Goal: Task Accomplishment & Management: Complete application form

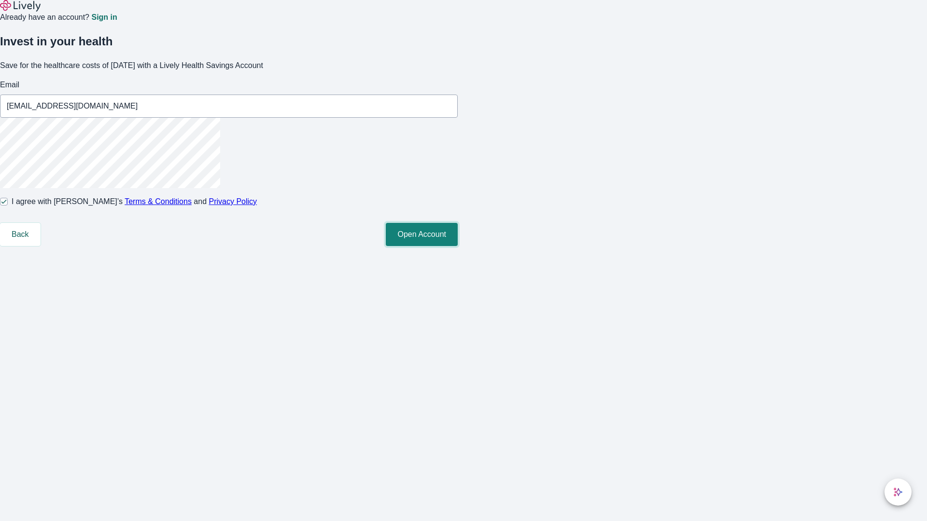
click at [458, 246] on button "Open Account" at bounding box center [422, 234] width 72 height 23
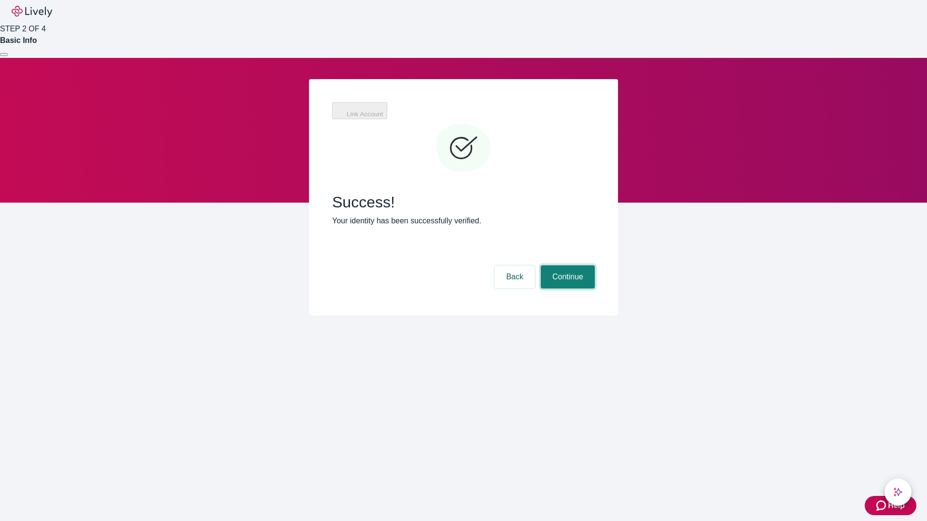
click at [566, 265] on button "Continue" at bounding box center [568, 276] width 54 height 23
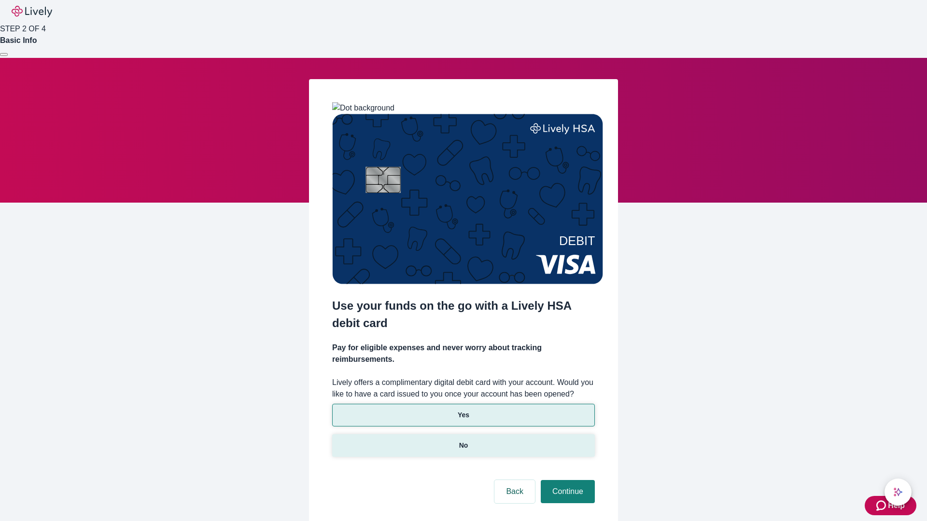
click at [463, 441] on p "No" at bounding box center [463, 446] width 9 height 10
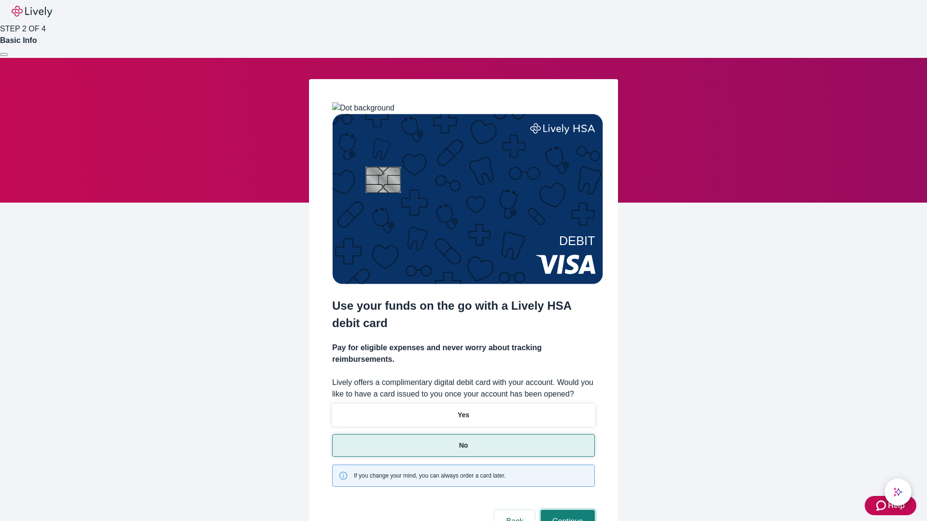
click at [566, 510] on button "Continue" at bounding box center [568, 521] width 54 height 23
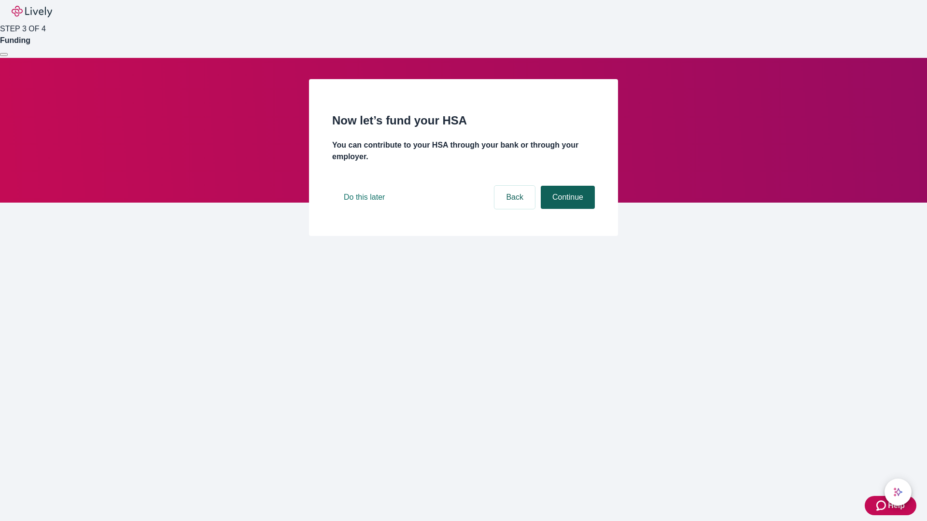
click at [566, 209] on button "Continue" at bounding box center [568, 197] width 54 height 23
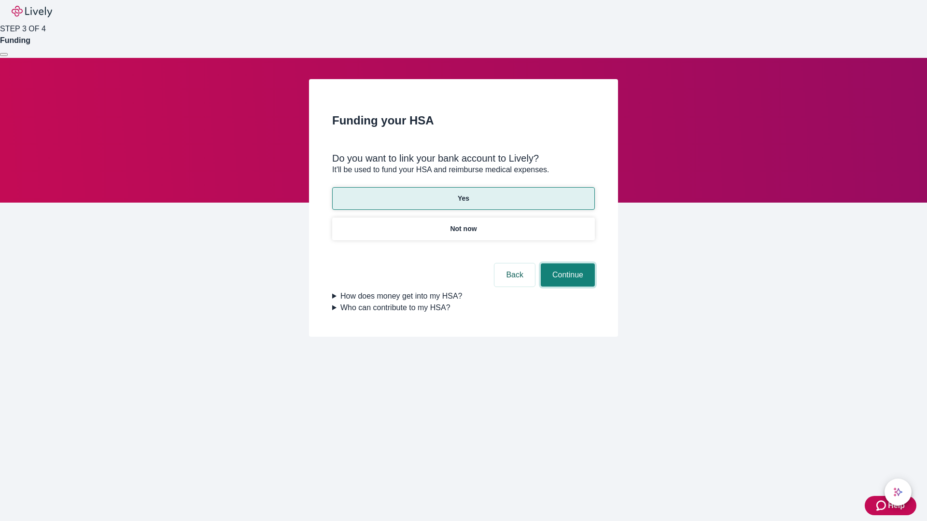
click at [566, 264] on button "Continue" at bounding box center [568, 275] width 54 height 23
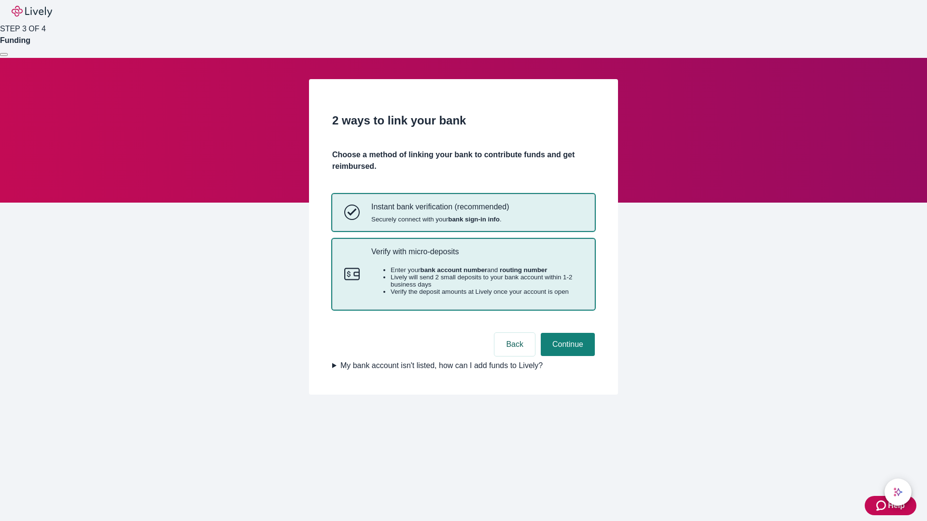
click at [476, 256] on p "Verify with micro-deposits" at bounding box center [476, 251] width 211 height 9
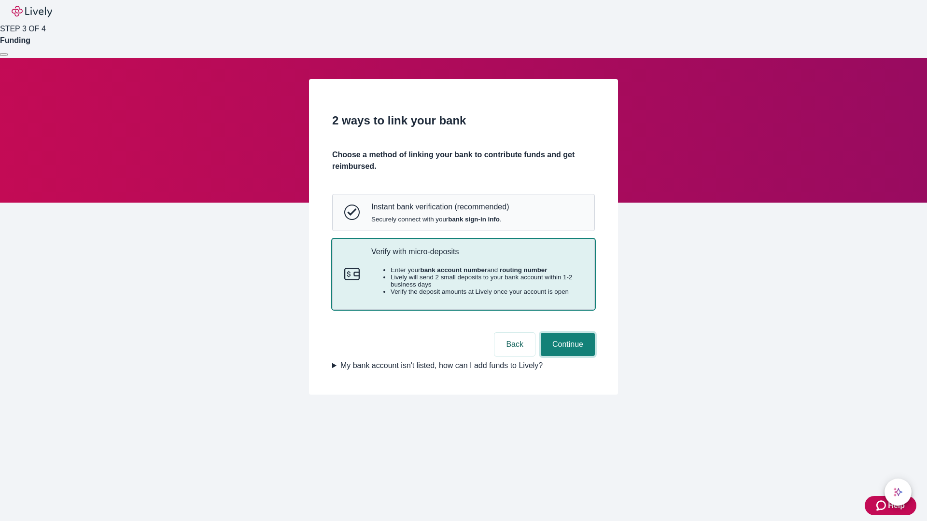
click at [566, 356] on button "Continue" at bounding box center [568, 344] width 54 height 23
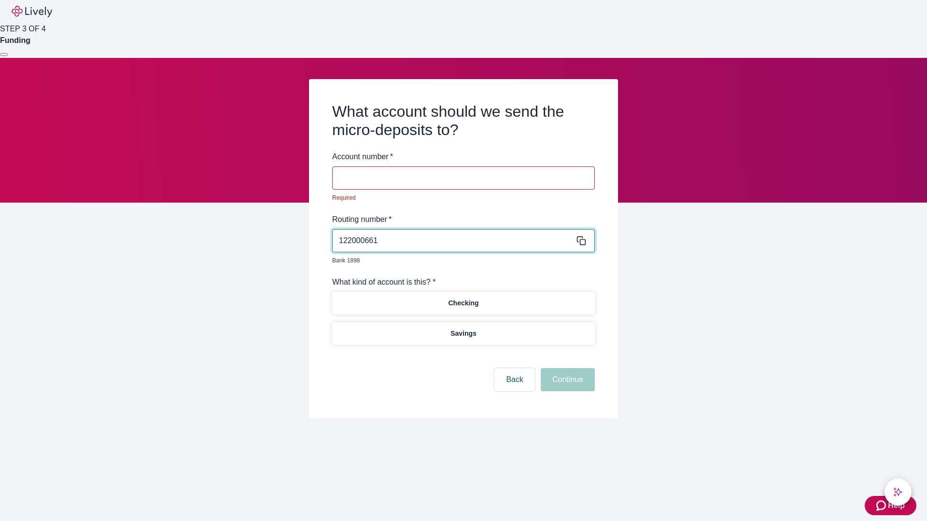
type input "122000661"
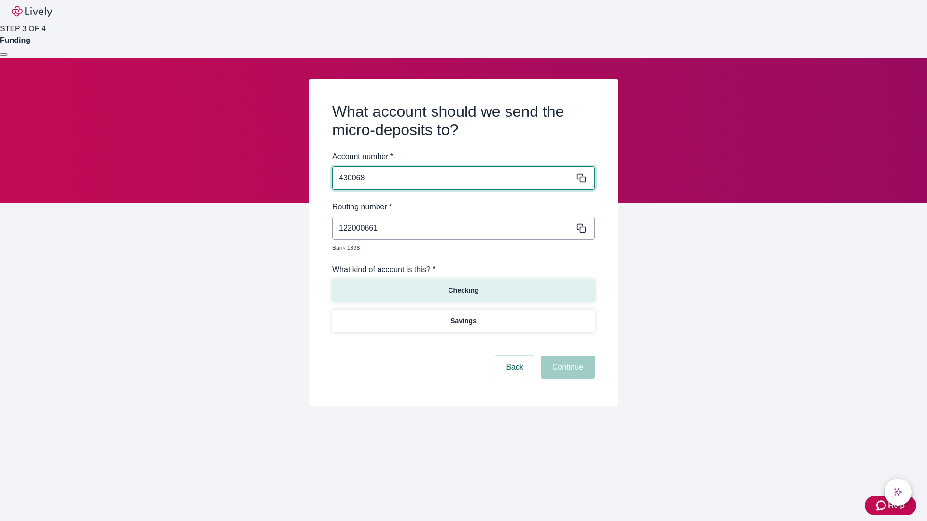
type input "430068"
click at [463, 286] on p "Checking" at bounding box center [463, 291] width 30 height 10
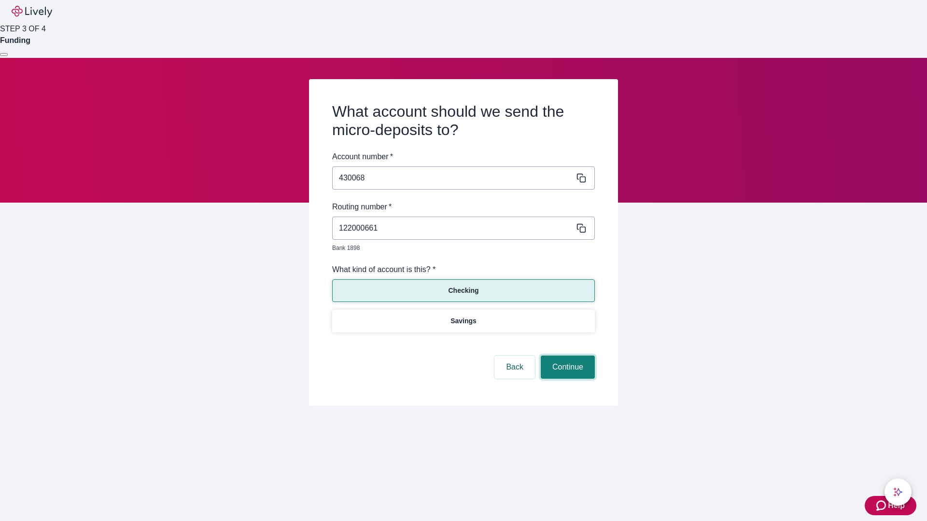
click at [566, 356] on button "Continue" at bounding box center [568, 367] width 54 height 23
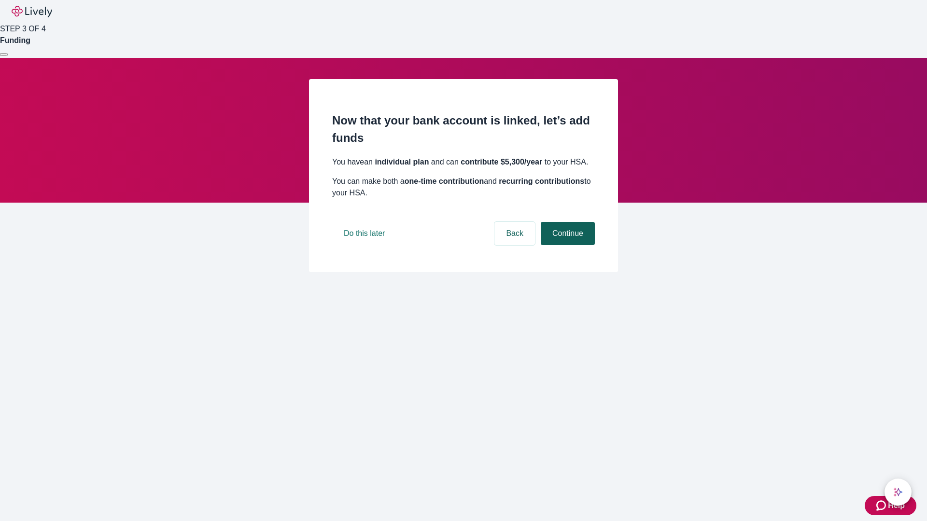
click at [566, 245] on button "Continue" at bounding box center [568, 233] width 54 height 23
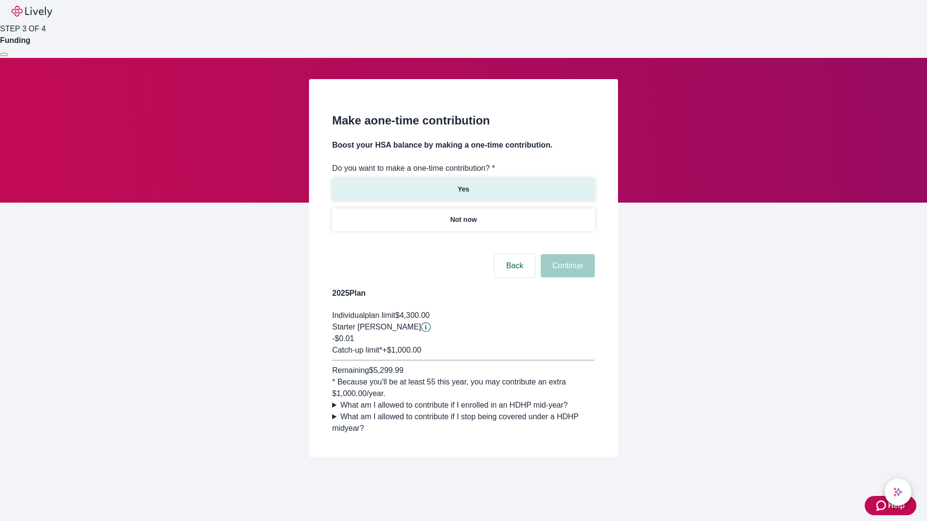
click at [463, 184] on p "Yes" at bounding box center [464, 189] width 12 height 10
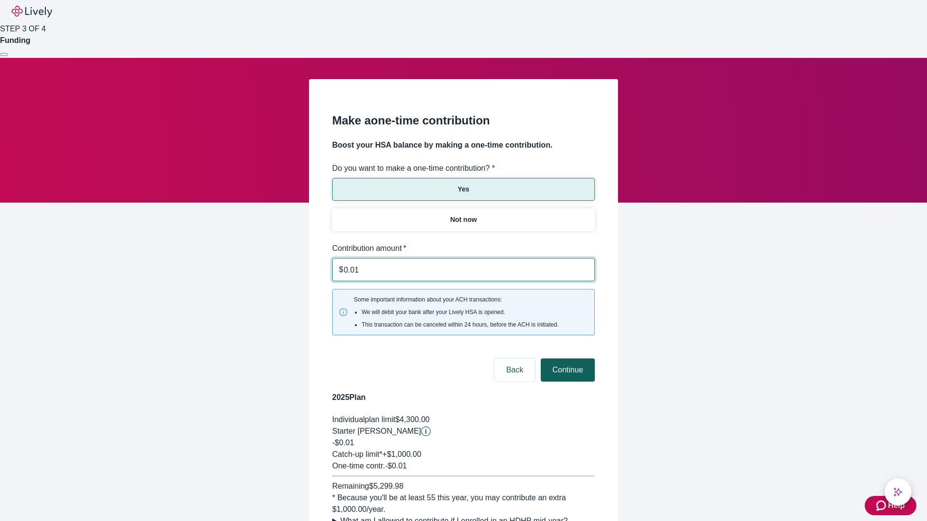
type input "0.01"
click at [566, 359] on button "Continue" at bounding box center [568, 370] width 54 height 23
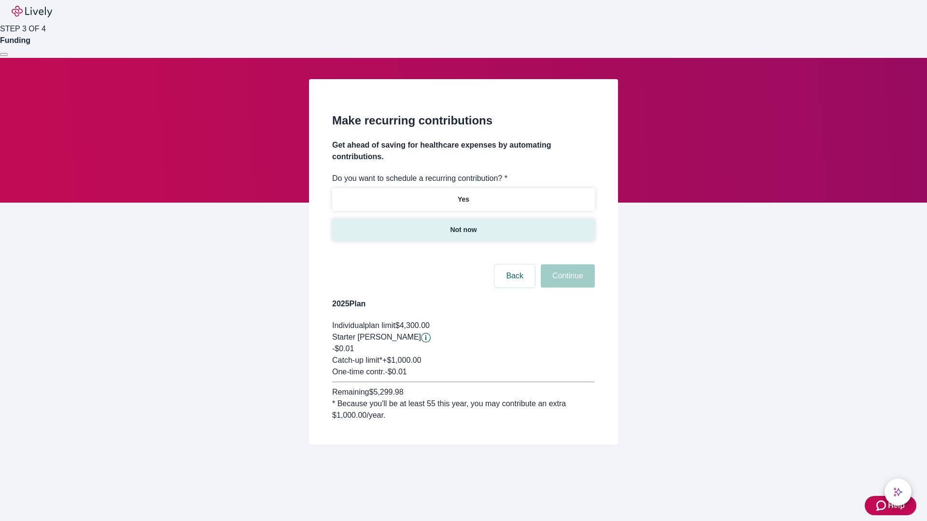
click at [463, 225] on p "Not now" at bounding box center [463, 230] width 27 height 10
click at [566, 265] on button "Continue" at bounding box center [568, 276] width 54 height 23
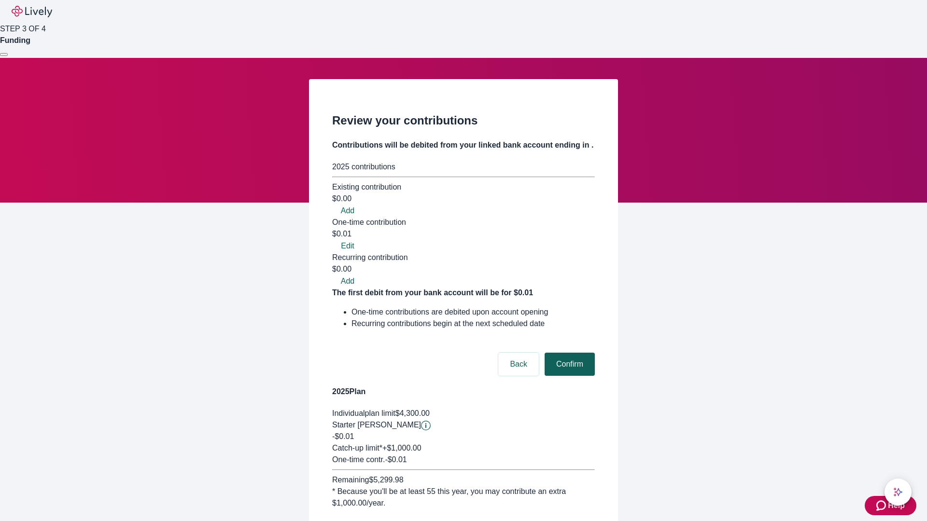
click at [568, 353] on button "Confirm" at bounding box center [569, 364] width 50 height 23
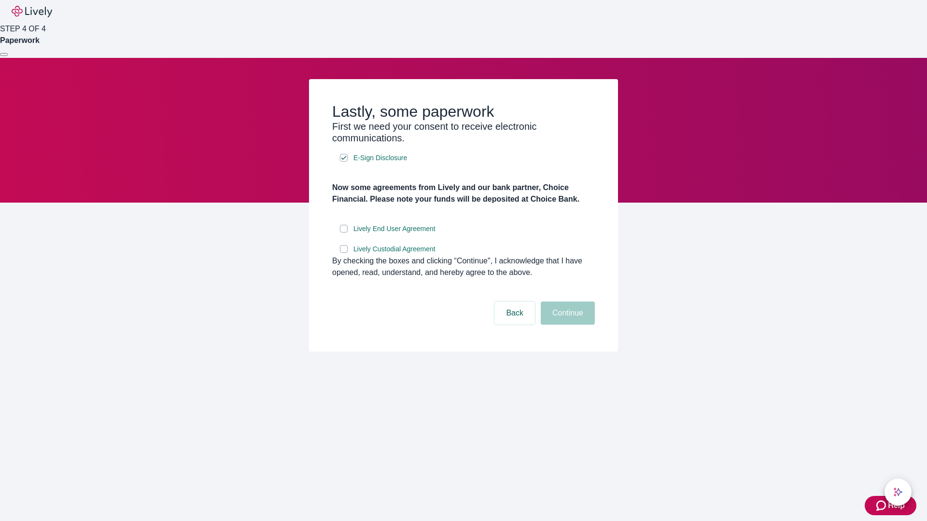
click at [344, 233] on input "Lively End User Agreement" at bounding box center [344, 229] width 8 height 8
checkbox input "true"
click at [344, 253] on input "Lively Custodial Agreement" at bounding box center [344, 249] width 8 height 8
checkbox input "true"
click at [566, 325] on button "Continue" at bounding box center [568, 313] width 54 height 23
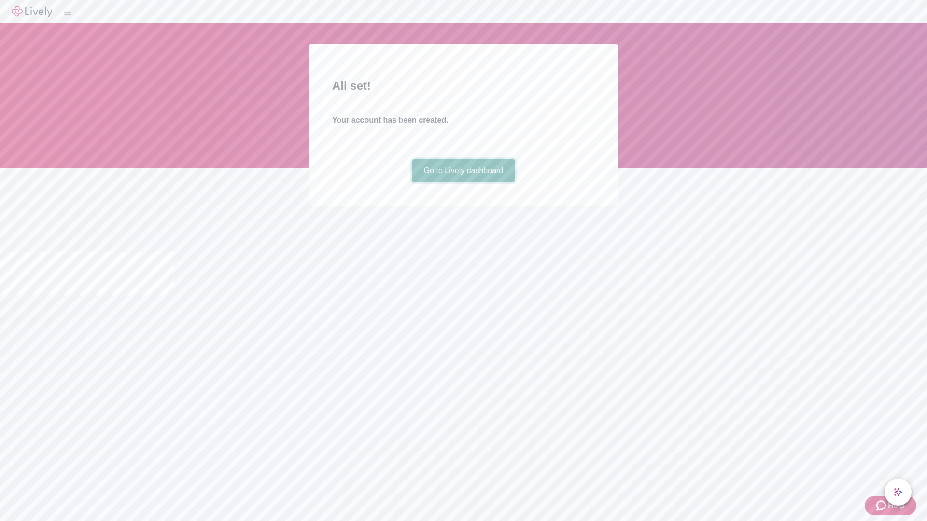
click at [463, 182] on link "Go to Lively dashboard" at bounding box center [463, 170] width 103 height 23
